Goal: Task Accomplishment & Management: Manage account settings

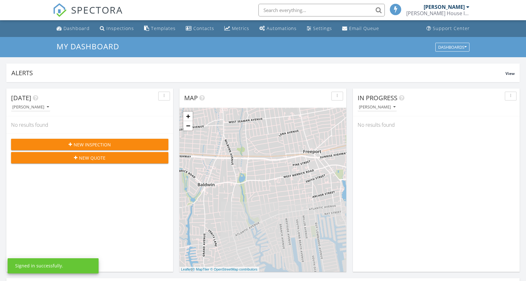
scroll to position [3, 3]
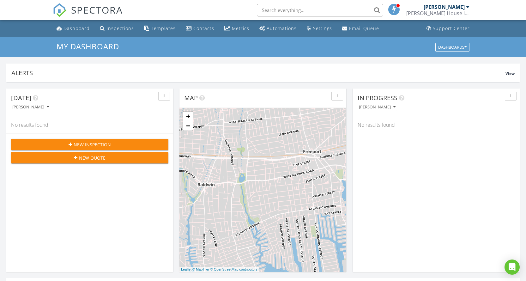
click at [111, 144] on div "New Inspection" at bounding box center [89, 144] width 147 height 7
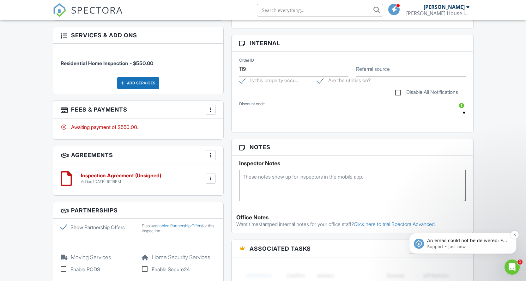
click at [459, 243] on p "An email could not be delivered: For more information, view Why emails don't ge…" at bounding box center [468, 241] width 82 height 6
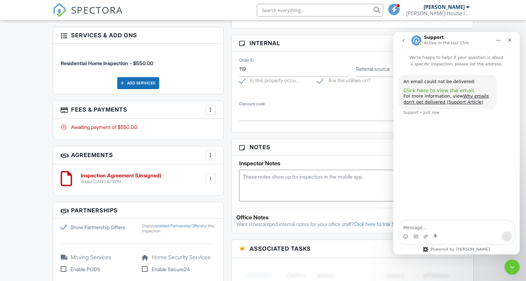
click at [432, 91] on span "Click here to view the email." at bounding box center [440, 91] width 72 height 6
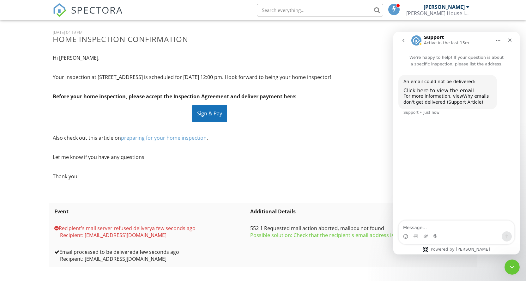
scroll to position [53, 0]
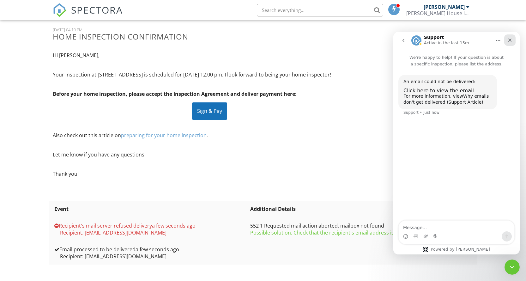
click at [508, 40] on icon "Close" at bounding box center [510, 40] width 5 height 5
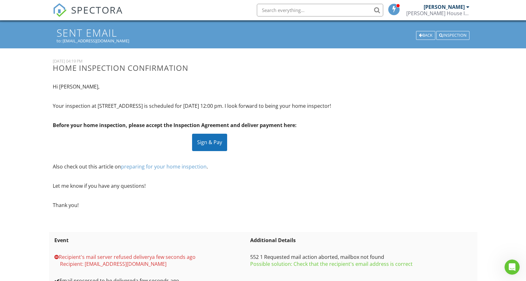
scroll to position [0, 0]
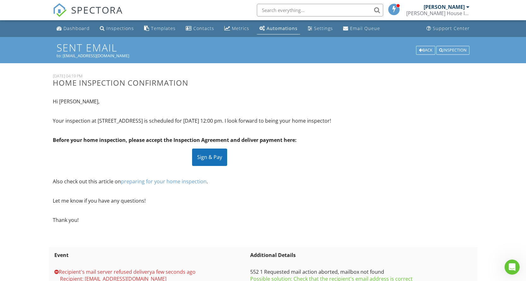
click at [76, 56] on div "to: sfg@verizon.net" at bounding box center [263, 55] width 413 height 5
click at [424, 50] on div "Back" at bounding box center [425, 50] width 19 height 9
click at [431, 48] on div "Back" at bounding box center [425, 50] width 19 height 9
click at [80, 20] on div "SPECTORA" at bounding box center [88, 10] width 70 height 20
click at [80, 29] on div "Dashboard" at bounding box center [77, 28] width 26 height 6
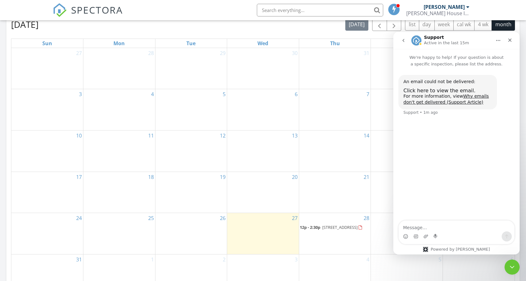
scroll to position [284, 0]
click at [324, 224] on span "28 Willow St, Floral Park 11001" at bounding box center [339, 227] width 35 height 6
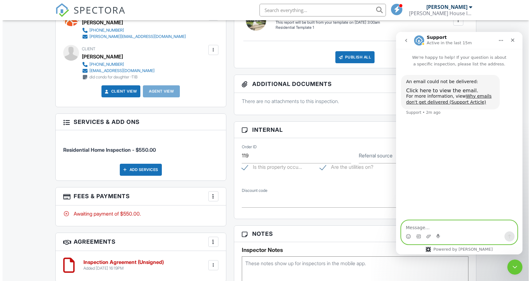
scroll to position [189, 0]
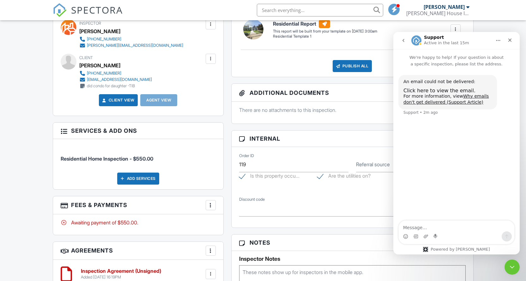
click at [211, 56] on div at bounding box center [211, 59] width 6 height 6
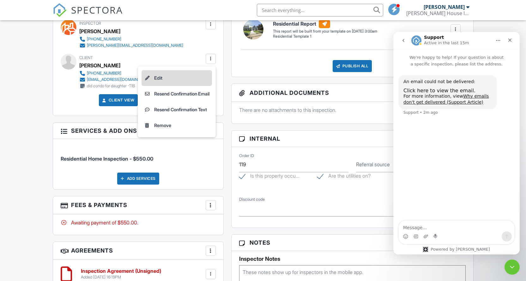
click at [154, 77] on li "Edit" at bounding box center [177, 78] width 70 height 16
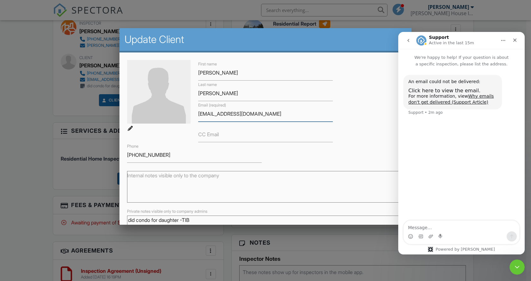
drag, startPoint x: 240, startPoint y: 114, endPoint x: 162, endPoint y: 113, distance: 77.1
click at [162, 113] on div "First name Sonya Last name Grabowski Email (required) sfg@verizon.net CC Email …" at bounding box center [265, 111] width 284 height 103
paste input "329@verizon.ne"
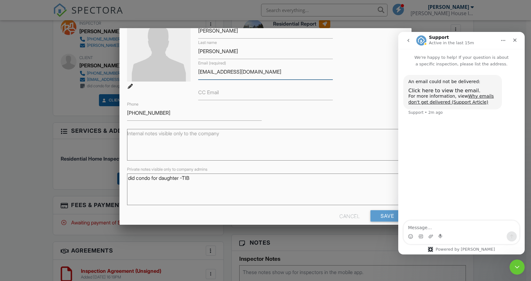
scroll to position [51, 0]
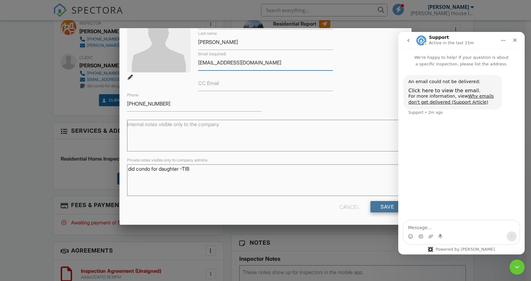
type input "[EMAIL_ADDRESS][DOMAIN_NAME]"
click at [378, 205] on input "Save" at bounding box center [387, 206] width 34 height 11
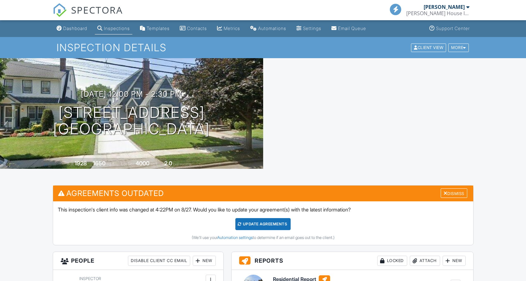
click at [272, 221] on div "Update Agreements" at bounding box center [262, 224] width 55 height 12
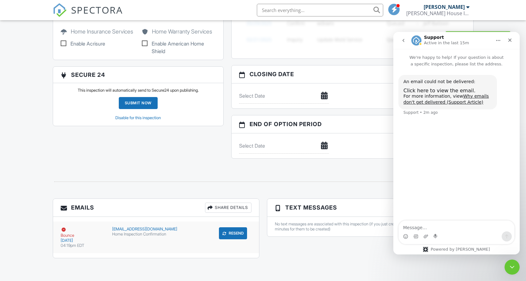
click at [230, 232] on button "Resend" at bounding box center [233, 233] width 28 height 12
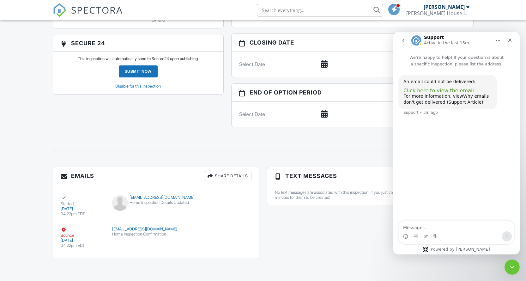
click at [431, 91] on span "Click here to view the email." at bounding box center [440, 91] width 72 height 6
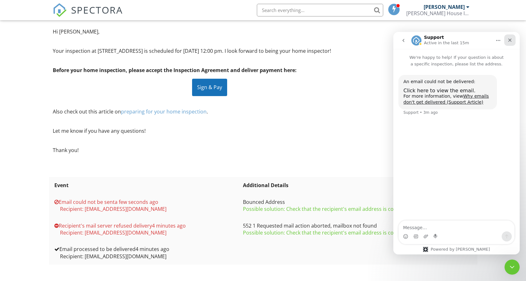
click at [509, 38] on icon "Close" at bounding box center [510, 40] width 5 height 5
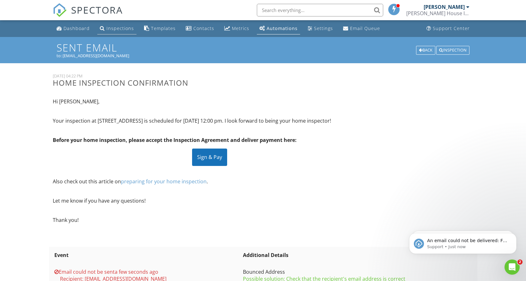
click at [115, 27] on div "Inspections" at bounding box center [120, 28] width 27 height 6
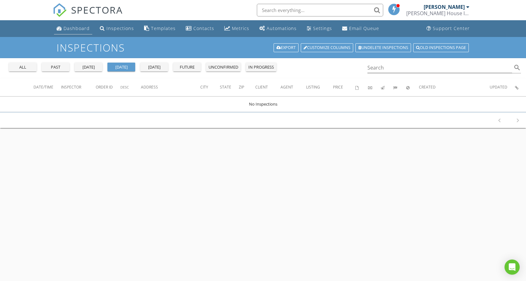
click at [72, 29] on div "Dashboard" at bounding box center [77, 28] width 26 height 6
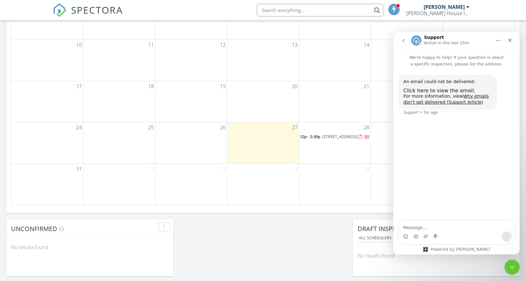
scroll to position [411, 0]
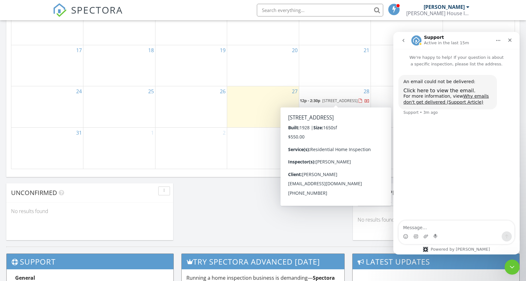
click at [342, 98] on span "28 Willow St, Floral Park 11001" at bounding box center [339, 101] width 35 height 6
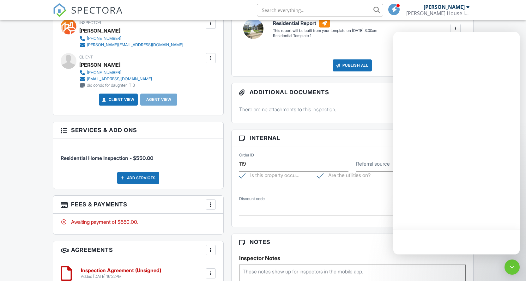
click at [211, 58] on div at bounding box center [211, 58] width 6 height 6
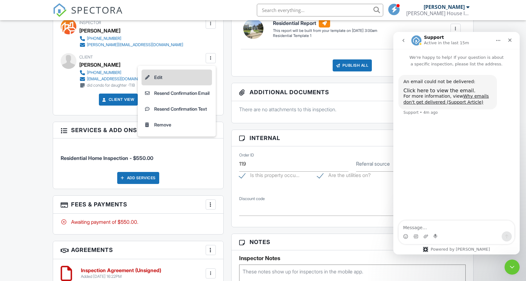
click at [150, 76] on li "Edit" at bounding box center [177, 78] width 70 height 16
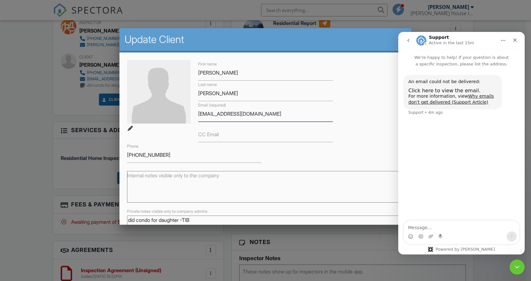
click at [251, 118] on input "[EMAIL_ADDRESS][DOMAIN_NAME]" at bounding box center [265, 113] width 135 height 15
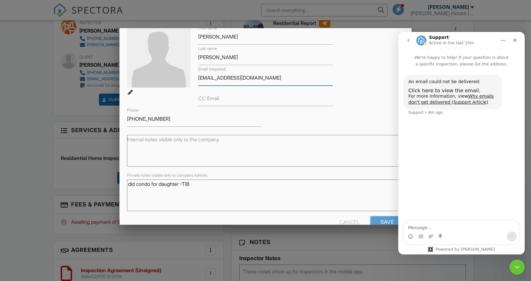
scroll to position [51, 0]
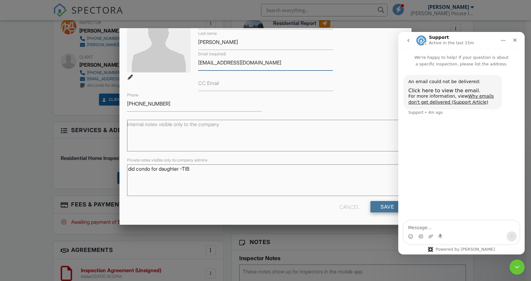
type input "[EMAIL_ADDRESS][DOMAIN_NAME]"
click at [382, 205] on input "Save" at bounding box center [387, 206] width 34 height 11
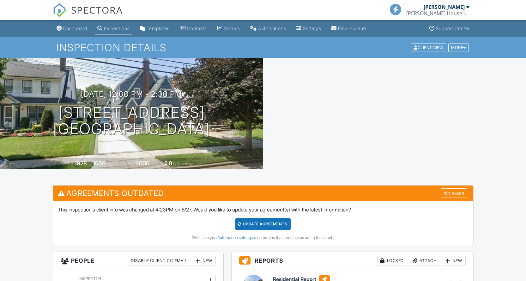
click at [270, 224] on div "Update Agreements" at bounding box center [262, 224] width 55 height 12
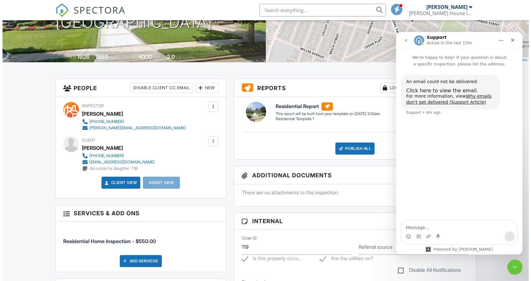
scroll to position [94, 0]
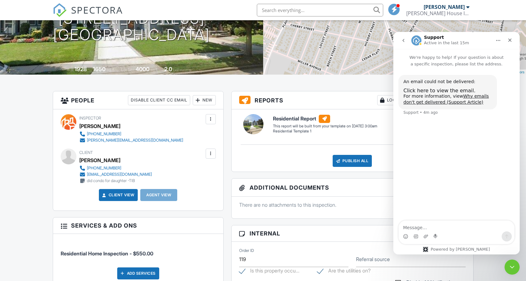
click at [210, 152] on div at bounding box center [211, 153] width 6 height 6
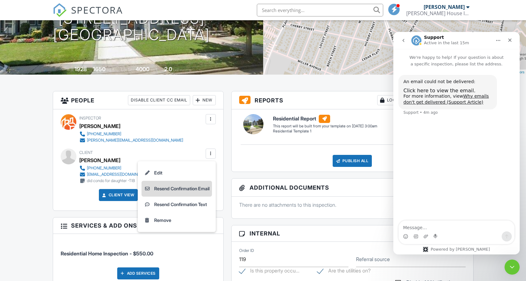
click at [175, 186] on li "Resend Confirmation Email" at bounding box center [177, 189] width 70 height 16
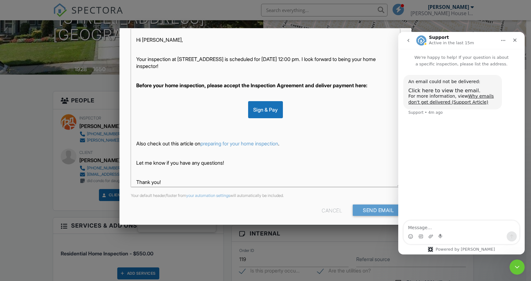
scroll to position [114, 0]
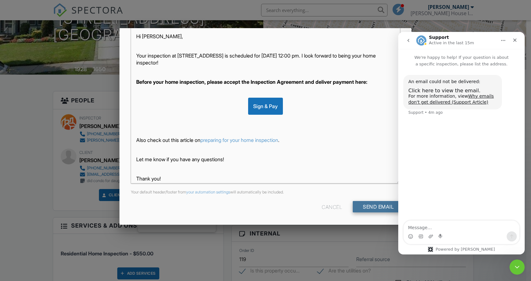
click at [357, 204] on input "Send Email" at bounding box center [378, 206] width 51 height 11
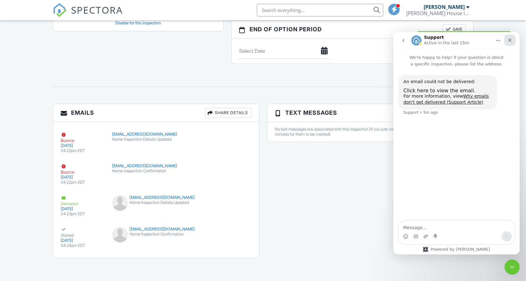
click at [510, 42] on icon "Close" at bounding box center [510, 40] width 5 height 5
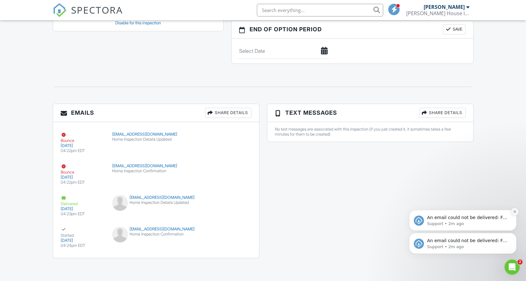
click at [514, 212] on icon "Dismiss notification" at bounding box center [514, 211] width 3 height 3
click at [515, 235] on icon "Dismiss notification" at bounding box center [515, 235] width 2 height 2
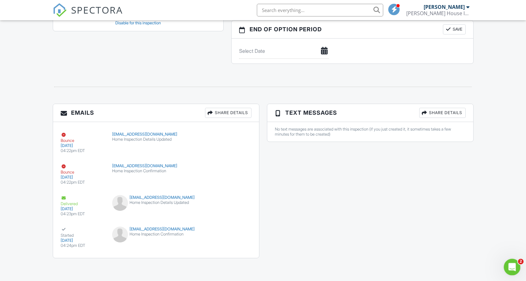
click at [511, 269] on icon "Open Intercom Messenger" at bounding box center [511, 266] width 10 height 10
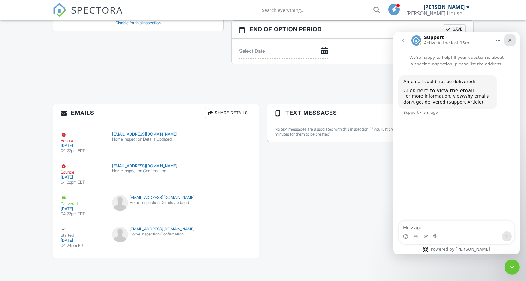
click at [511, 41] on icon "Close" at bounding box center [510, 40] width 3 height 3
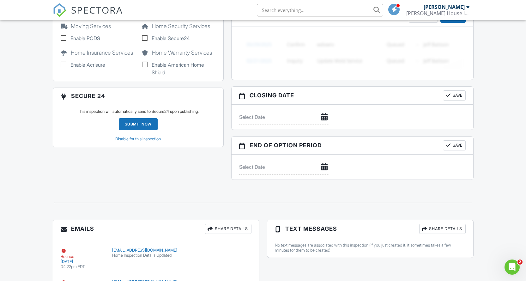
scroll to position [632, 0]
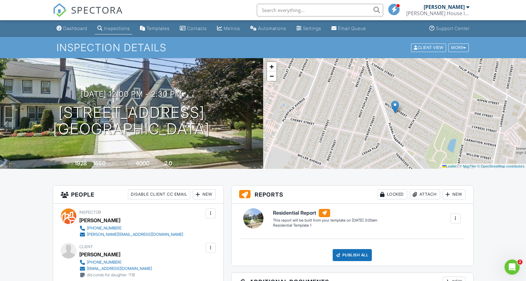
click at [375, 119] on div "+ − Leaflet | © MapTiler © OpenStreetMap contributors" at bounding box center [394, 113] width 263 height 111
drag, startPoint x: 376, startPoint y: 112, endPoint x: 366, endPoint y: 107, distance: 11.2
click at [366, 107] on div "+ − Leaflet | © MapTiler © OpenStreetMap contributors" at bounding box center [394, 113] width 263 height 111
click at [135, 111] on h1 "28 Willow St Floral Park, NY 11001" at bounding box center [131, 121] width 157 height 34
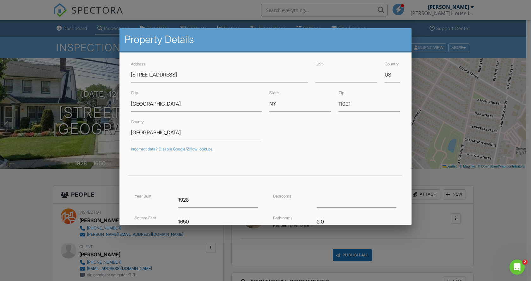
click at [438, 93] on div at bounding box center [265, 143] width 531 height 351
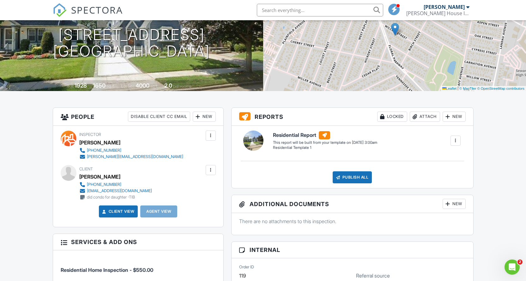
scroll to position [158, 0]
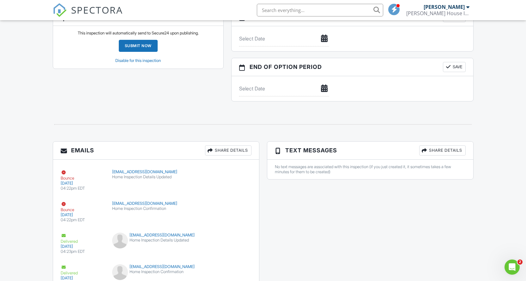
scroll to position [632, 0]
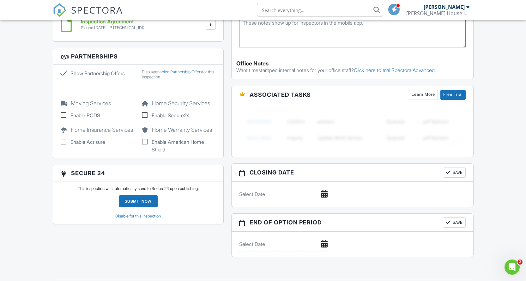
scroll to position [379, 0]
